Goal: Information Seeking & Learning: Learn about a topic

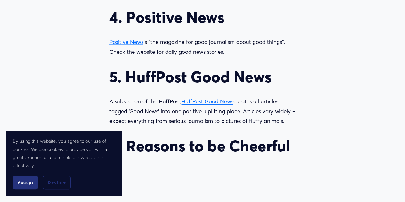
scroll to position [801, 0]
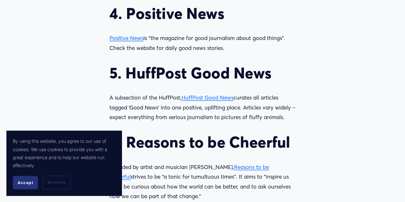
click at [217, 96] on span "HuffPost Good News" at bounding box center [208, 97] width 52 height 7
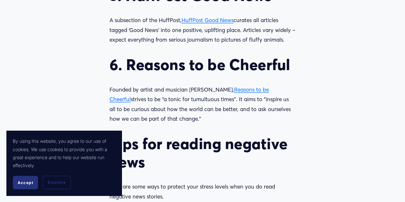
scroll to position [865, 0]
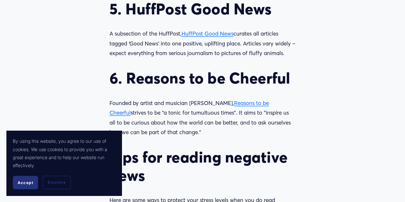
click at [246, 106] on span "Reasons to be Cheerful" at bounding box center [190, 108] width 160 height 17
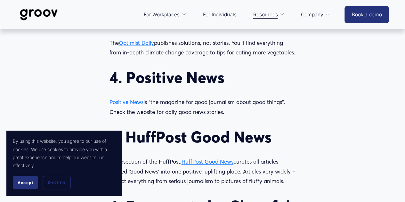
scroll to position [705, 0]
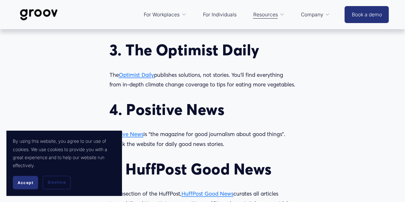
click at [142, 68] on div "There’s more good news in the world than you might think. Does the news make yo…" at bounding box center [203, 163] width 186 height 759
click at [143, 73] on span "Optimist Daily" at bounding box center [136, 74] width 35 height 7
